Goal: Information Seeking & Learning: Learn about a topic

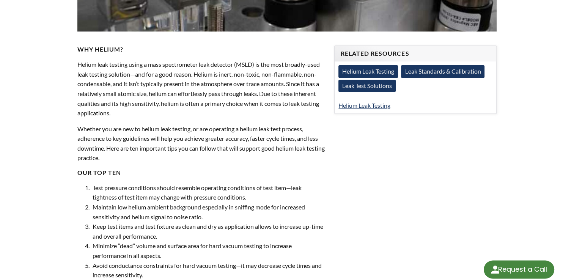
scroll to position [303, 0]
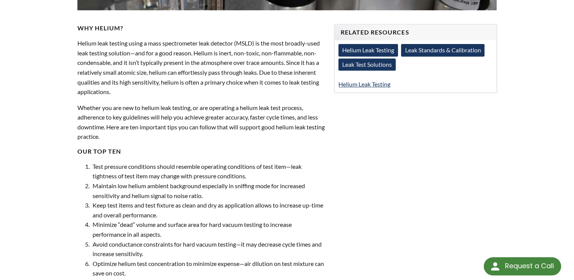
click at [401, 56] on link "Leak Standards & Calibration" at bounding box center [442, 50] width 83 height 12
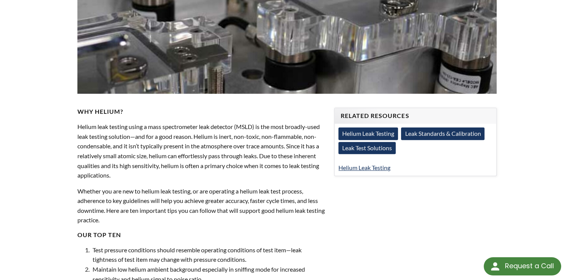
scroll to position [216, 0]
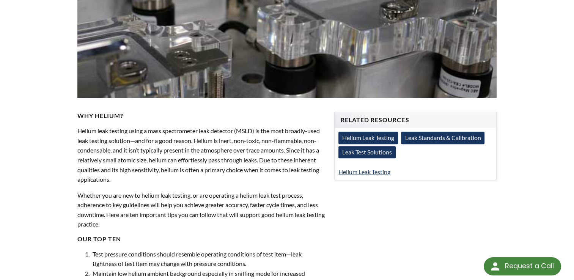
click at [401, 144] on link "Leak Standards & Calibration" at bounding box center [442, 138] width 83 height 12
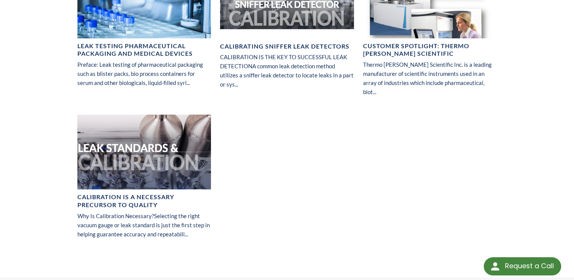
scroll to position [303, 0]
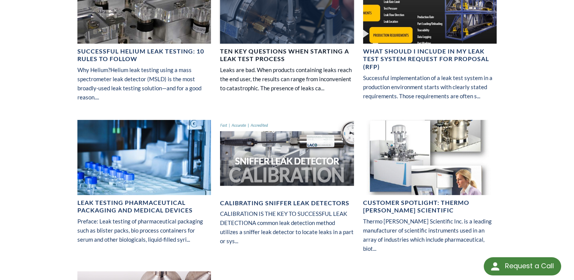
scroll to position [152, 0]
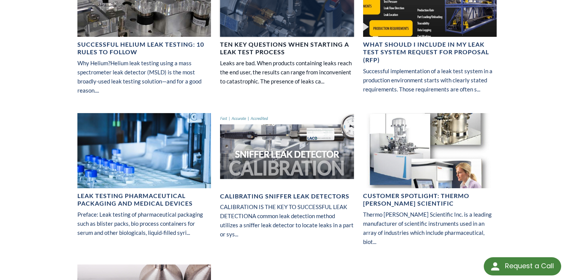
click at [275, 52] on h4 "Ten Key Questions When Starting a Leak Test Process" at bounding box center [287, 49] width 134 height 16
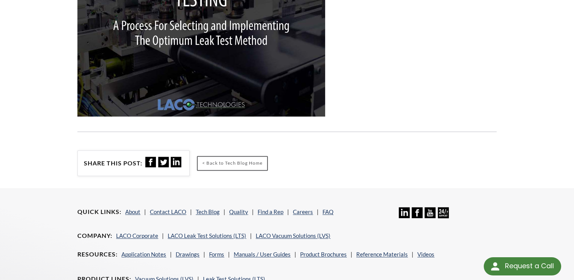
scroll to position [683, 0]
